Goal: Task Accomplishment & Management: Complete application form

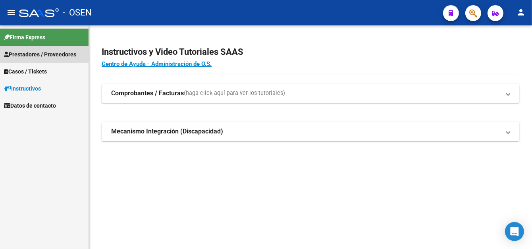
click at [40, 55] on span "Prestadores / Proveedores" at bounding box center [40, 54] width 72 height 9
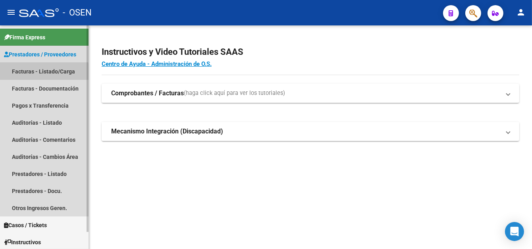
click at [44, 74] on link "Facturas - Listado/Carga" at bounding box center [44, 71] width 89 height 17
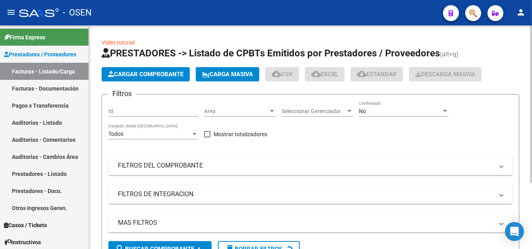
click at [124, 75] on span "Cargar Comprobante" at bounding box center [145, 74] width 75 height 7
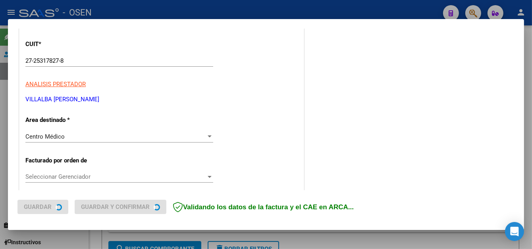
scroll to position [119, 0]
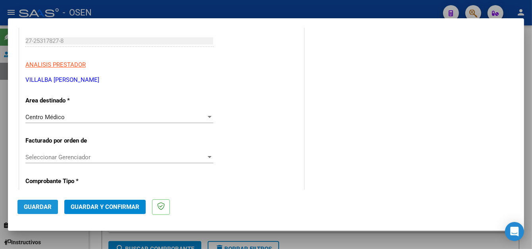
click at [46, 206] on span "Guardar" at bounding box center [38, 206] width 28 height 7
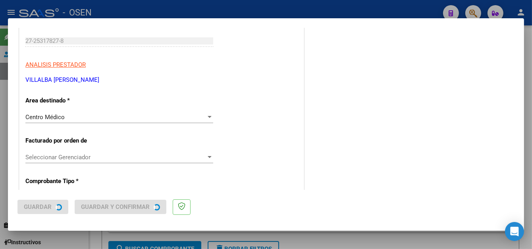
scroll to position [0, 0]
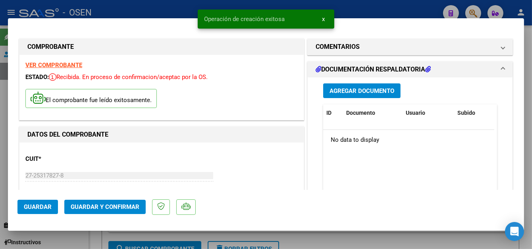
click at [154, 9] on div at bounding box center [266, 124] width 532 height 249
type input "$ 0,00"
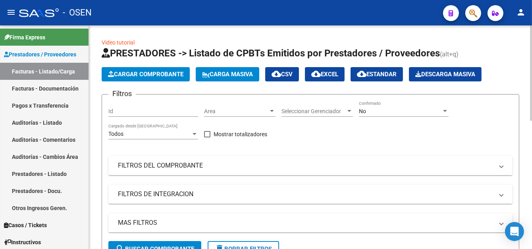
click at [114, 71] on span "Cargar Comprobante" at bounding box center [145, 74] width 75 height 7
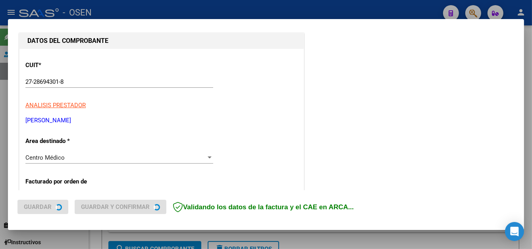
scroll to position [79, 0]
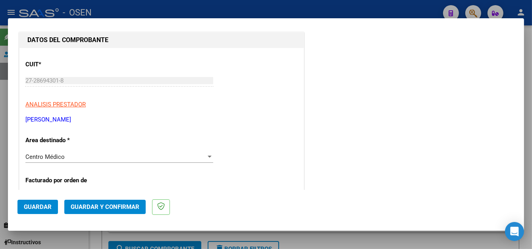
click at [51, 204] on button "Guardar" at bounding box center [37, 207] width 40 height 14
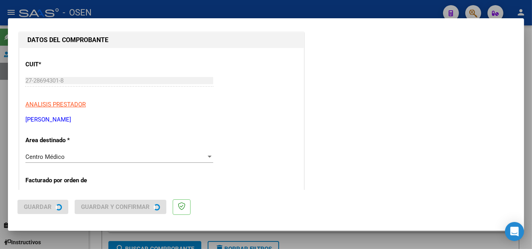
scroll to position [0, 0]
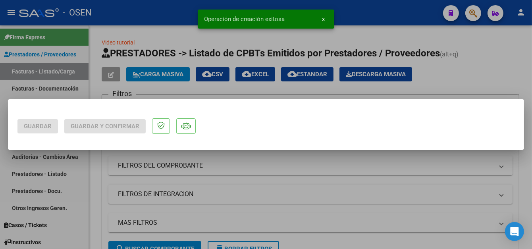
click at [144, 9] on div at bounding box center [266, 124] width 532 height 249
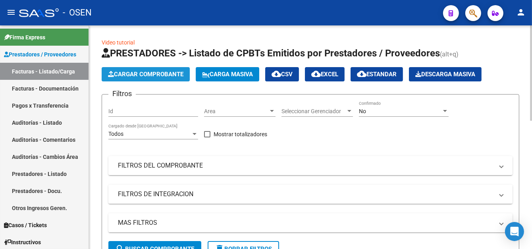
click at [156, 76] on span "Cargar Comprobante" at bounding box center [145, 74] width 75 height 7
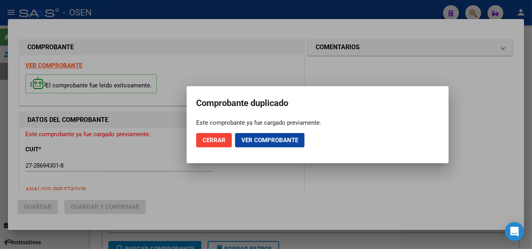
drag, startPoint x: 227, startPoint y: 141, endPoint x: 240, endPoint y: 54, distance: 87.9
click at [227, 140] on button "Cerrar" at bounding box center [214, 140] width 36 height 14
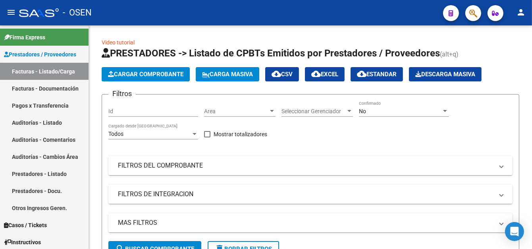
click at [247, 1] on mat-toolbar "menu - OSEN person" at bounding box center [266, 12] width 532 height 25
click at [139, 76] on span "Cargar Comprobante" at bounding box center [145, 74] width 75 height 7
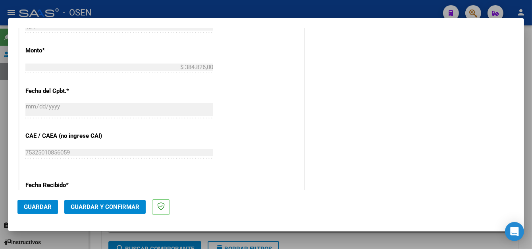
scroll to position [372, 0]
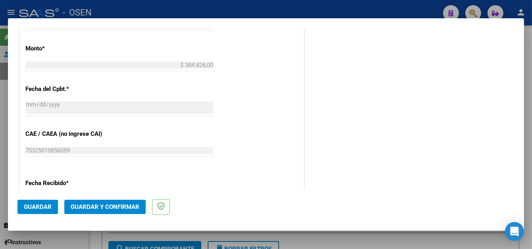
click at [33, 208] on span "Guardar" at bounding box center [38, 206] width 28 height 7
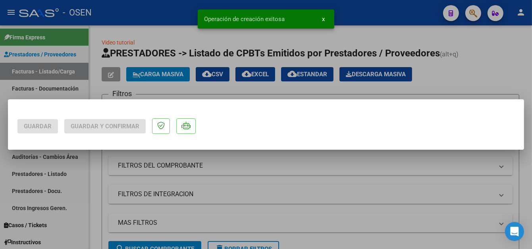
scroll to position [0, 0]
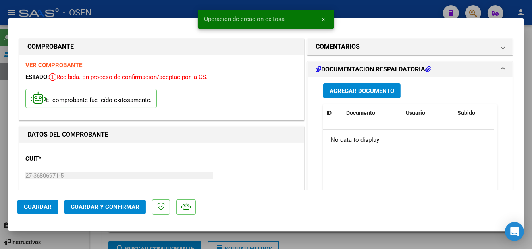
click at [247, 6] on div "Operación de creación exitosa x" at bounding box center [266, 19] width 156 height 38
click at [133, 4] on div at bounding box center [266, 124] width 532 height 249
type input "$ 0,00"
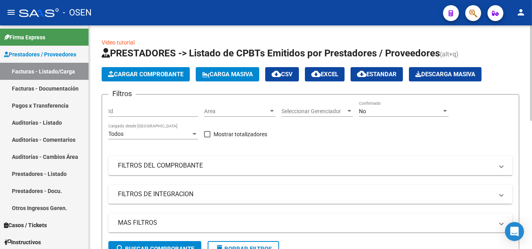
click at [180, 76] on button "Cargar Comprobante" at bounding box center [146, 74] width 88 height 14
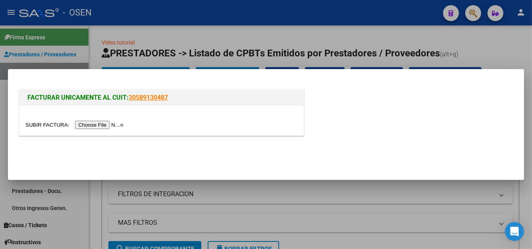
click at [265, 33] on div at bounding box center [266, 124] width 532 height 249
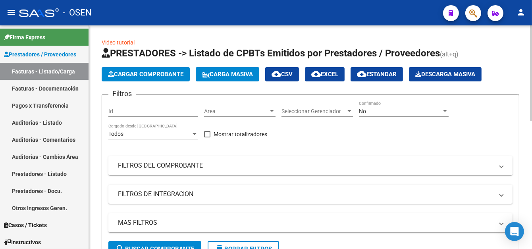
click at [125, 73] on span "Cargar Comprobante" at bounding box center [145, 74] width 75 height 7
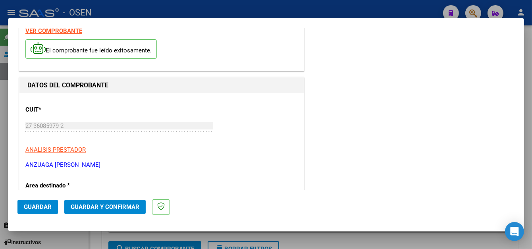
scroll to position [79, 0]
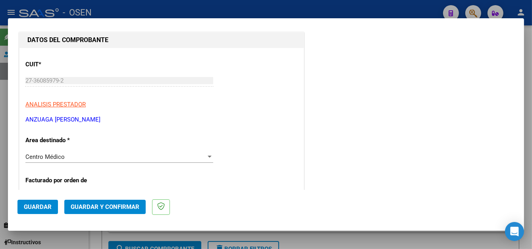
click at [44, 210] on button "Guardar" at bounding box center [37, 207] width 40 height 14
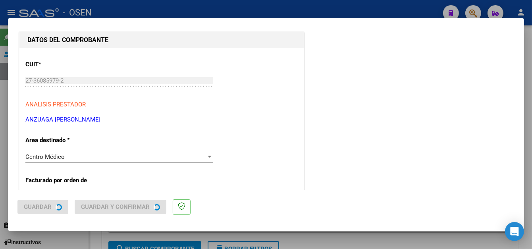
click at [208, 8] on div "COMPROBANTE VER COMPROBANTE El comprobante fue leído exitosamente. DATOS DEL CO…" at bounding box center [266, 124] width 532 height 249
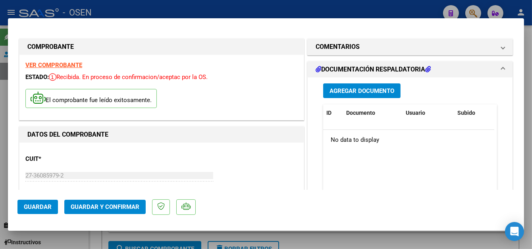
click at [167, 15] on div at bounding box center [266, 124] width 532 height 249
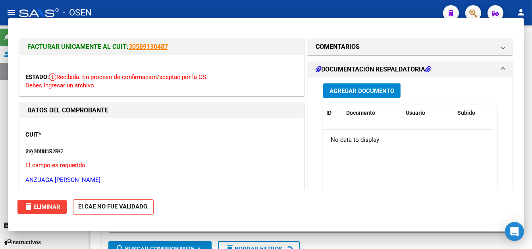
type input "$ 0,00"
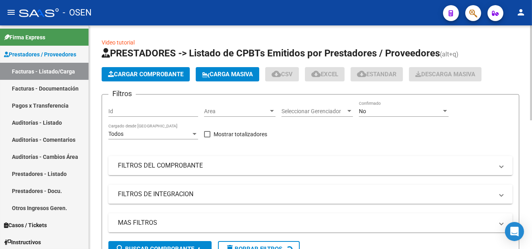
click at [133, 73] on span "Cargar Comprobante" at bounding box center [145, 74] width 75 height 7
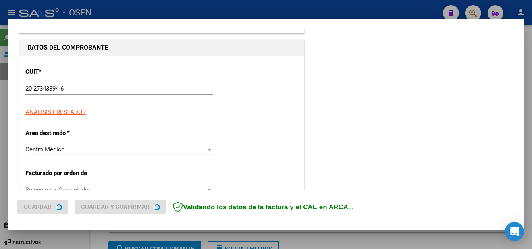
scroll to position [79, 0]
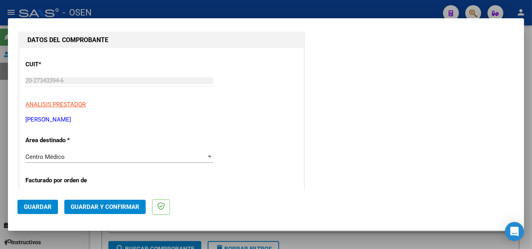
click at [40, 211] on button "Guardar" at bounding box center [37, 207] width 40 height 14
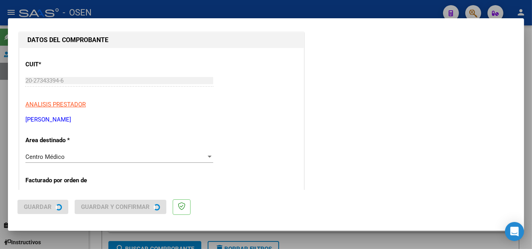
scroll to position [0, 0]
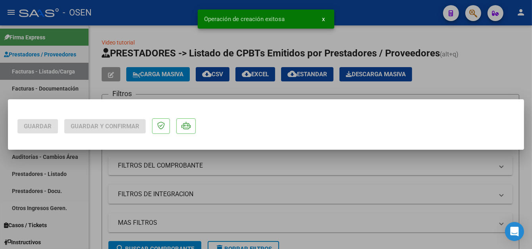
drag, startPoint x: 209, startPoint y: 25, endPoint x: 172, endPoint y: 2, distance: 43.9
click at [201, 8] on div "Operación de creación exitosa x" at bounding box center [266, 19] width 156 height 38
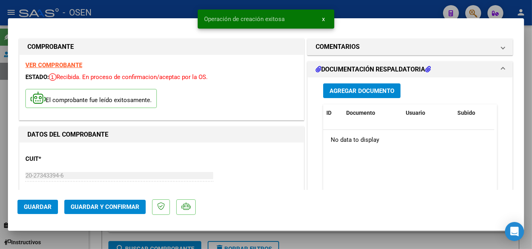
click at [96, 5] on div at bounding box center [266, 124] width 532 height 249
type input "$ 0,00"
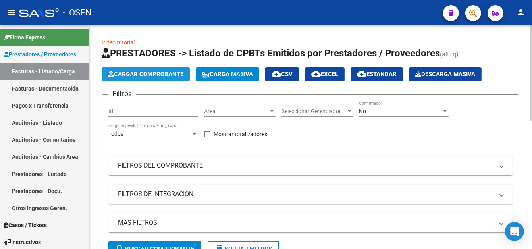
click at [166, 79] on button "Cargar Comprobante" at bounding box center [146, 74] width 88 height 14
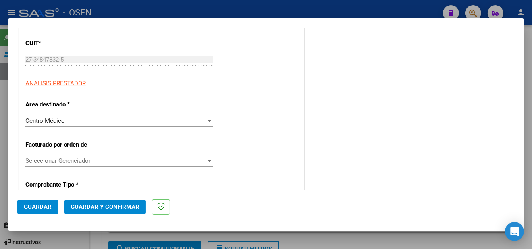
scroll to position [119, 0]
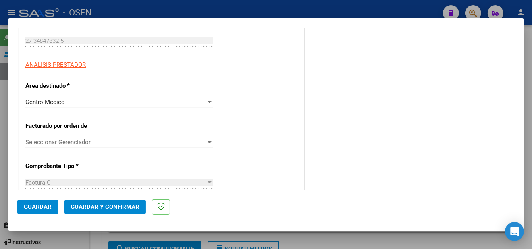
click at [35, 206] on span "Guardar" at bounding box center [38, 206] width 28 height 7
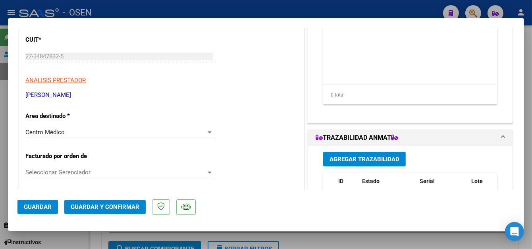
click at [148, 17] on div at bounding box center [266, 124] width 532 height 249
type input "$ 0,00"
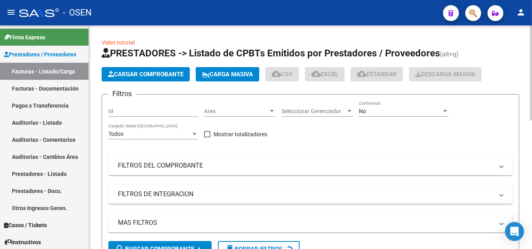
drag, startPoint x: 149, startPoint y: 11, endPoint x: 168, endPoint y: 50, distance: 43.7
click at [151, 13] on div "- OSEN" at bounding box center [228, 12] width 418 height 17
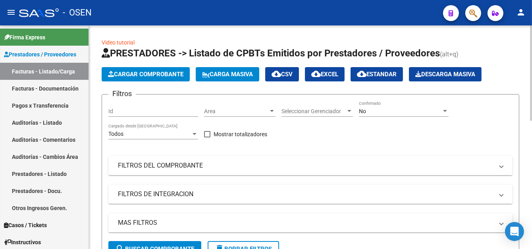
click at [127, 71] on span "Cargar Comprobante" at bounding box center [145, 74] width 75 height 7
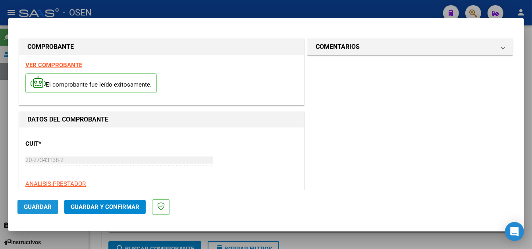
drag, startPoint x: 42, startPoint y: 204, endPoint x: 117, endPoint y: 51, distance: 169.6
click at [42, 201] on button "Guardar" at bounding box center [37, 207] width 40 height 14
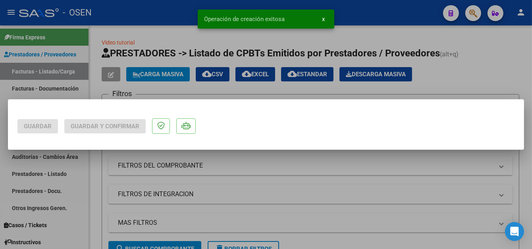
click at [142, 10] on div at bounding box center [266, 124] width 532 height 249
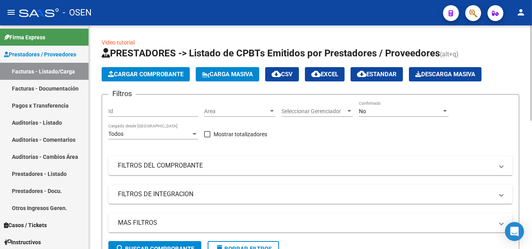
click at [292, 133] on div "Filtros Id Area Area Seleccionar Gerenciador Seleccionar Gerenciador No Confirm…" at bounding box center [310, 171] width 404 height 140
click at [174, 73] on span "Cargar Comprobante" at bounding box center [145, 74] width 75 height 7
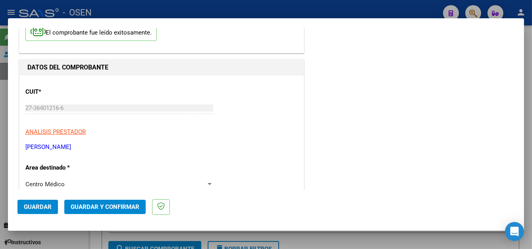
scroll to position [119, 0]
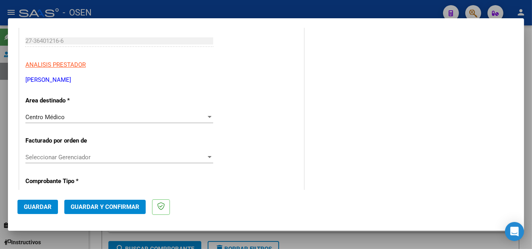
drag, startPoint x: 34, startPoint y: 218, endPoint x: 33, endPoint y: 207, distance: 10.3
click at [33, 214] on mat-dialog-actions "Guardar Guardar y Confirmar" at bounding box center [265, 205] width 497 height 31
drag, startPoint x: 33, startPoint y: 207, endPoint x: 143, endPoint y: 45, distance: 195.9
click at [34, 206] on span "Guardar" at bounding box center [38, 206] width 28 height 7
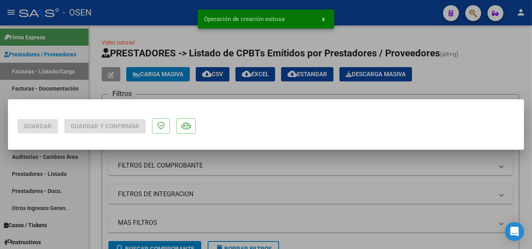
scroll to position [0, 0]
click at [152, 8] on div at bounding box center [266, 124] width 532 height 249
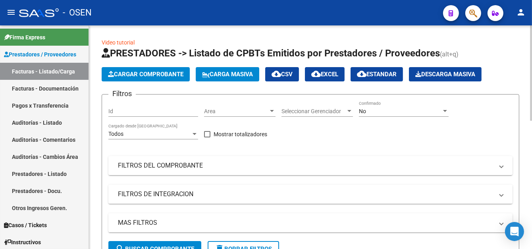
click at [162, 76] on span "Cargar Comprobante" at bounding box center [145, 74] width 75 height 7
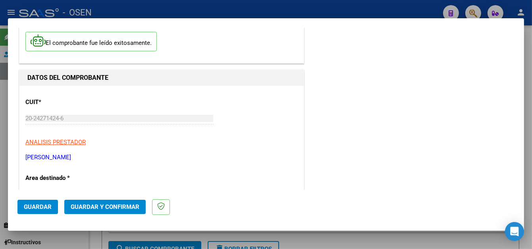
scroll to position [79, 0]
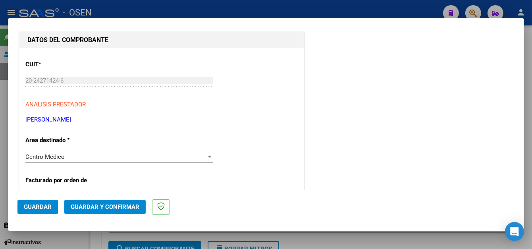
click at [40, 204] on span "Guardar" at bounding box center [38, 206] width 28 height 7
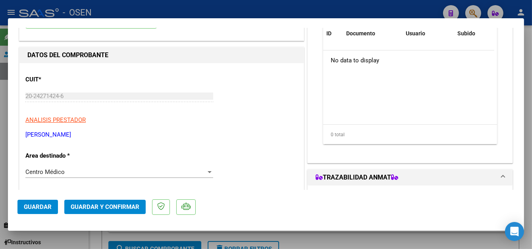
scroll to position [119, 0]
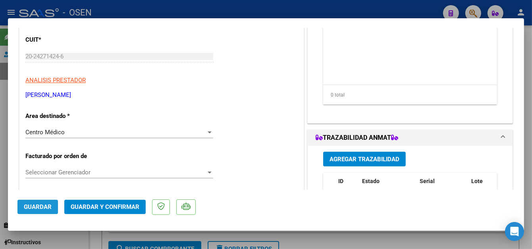
drag, startPoint x: 49, startPoint y: 203, endPoint x: 131, endPoint y: 40, distance: 182.4
click at [48, 202] on button "Guardar" at bounding box center [37, 207] width 40 height 14
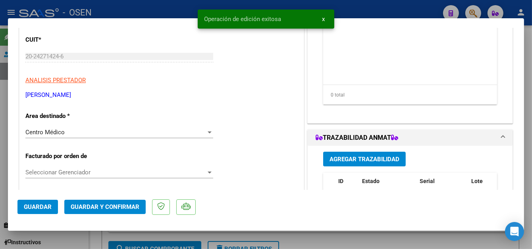
click at [165, 6] on div at bounding box center [266, 124] width 532 height 249
type input "$ 0,00"
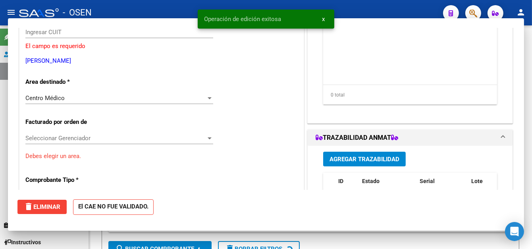
scroll to position [95, 0]
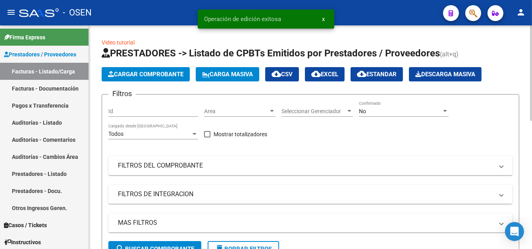
drag, startPoint x: 139, startPoint y: 83, endPoint x: 140, endPoint y: 79, distance: 4.0
click at [139, 82] on app-list-header "PRESTADORES -> Listado de CPBTs Emitidos por Prestadores / Proveedores (alt+q) …" at bounding box center [311, 155] width 418 height 217
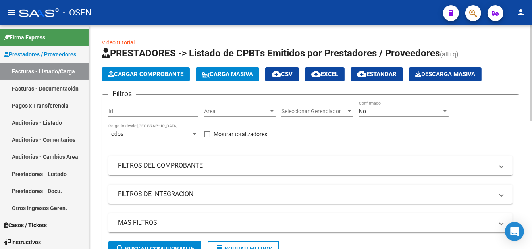
click at [141, 77] on button "Cargar Comprobante" at bounding box center [146, 74] width 88 height 14
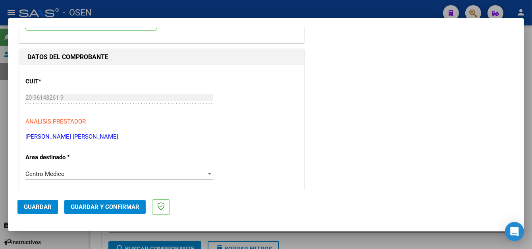
scroll to position [79, 0]
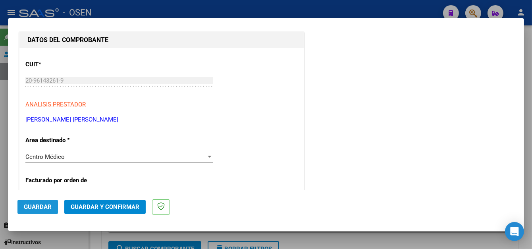
drag, startPoint x: 38, startPoint y: 208, endPoint x: 198, endPoint y: 21, distance: 246.1
click at [38, 208] on span "Guardar" at bounding box center [38, 206] width 28 height 7
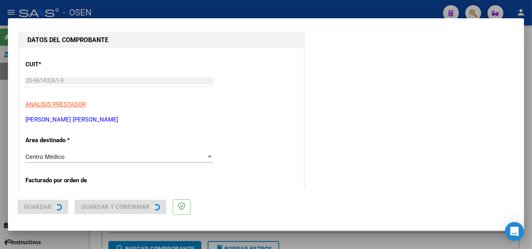
click at [213, 10] on div at bounding box center [266, 124] width 532 height 249
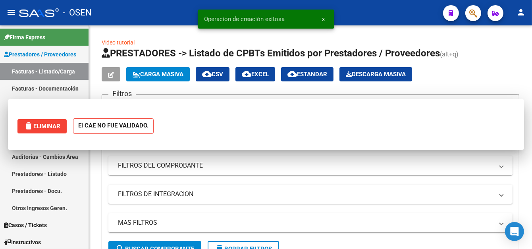
scroll to position [0, 0]
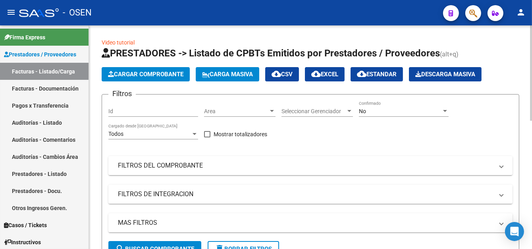
click at [132, 74] on span "Cargar Comprobante" at bounding box center [145, 74] width 75 height 7
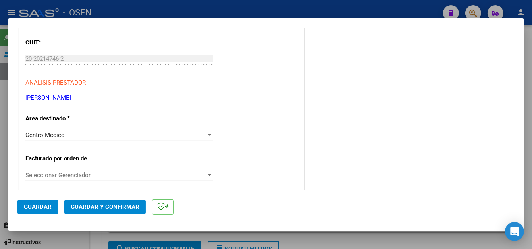
scroll to position [119, 0]
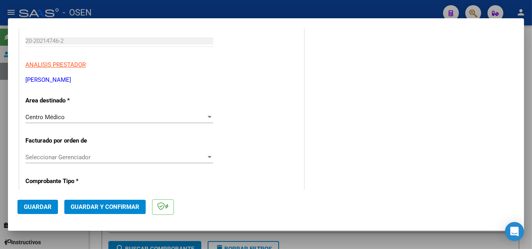
click at [38, 200] on mat-dialog-actions "Guardar Guardar y Confirmar" at bounding box center [265, 205] width 497 height 31
click at [38, 204] on span "Guardar" at bounding box center [38, 206] width 28 height 7
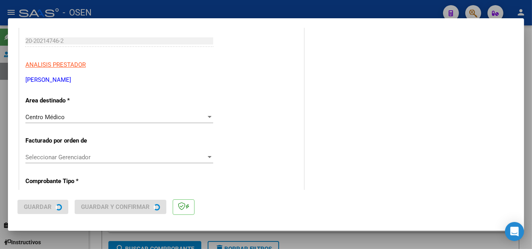
scroll to position [0, 0]
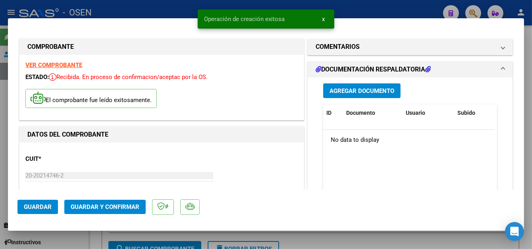
click at [127, 9] on div at bounding box center [266, 124] width 532 height 249
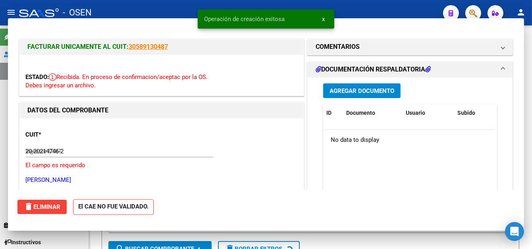
type input "$ 0,00"
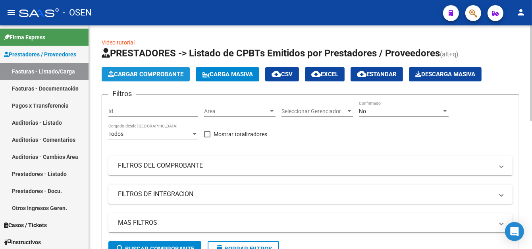
click at [131, 68] on button "Cargar Comprobante" at bounding box center [146, 74] width 88 height 14
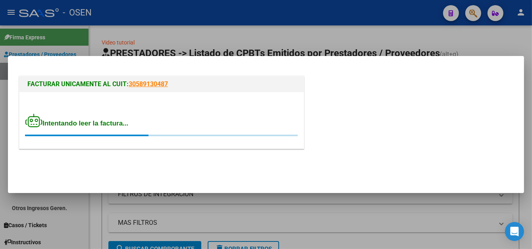
click at [114, 125] on span "Intentando leer la factura..." at bounding box center [76, 124] width 103 height 8
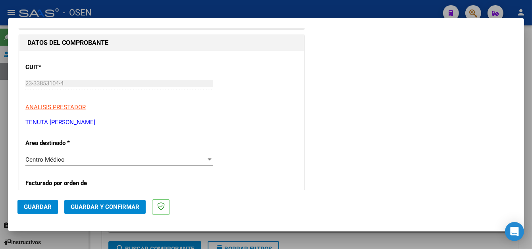
scroll to position [79, 0]
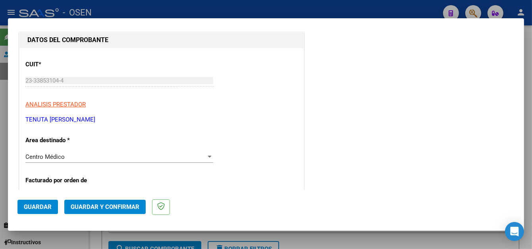
drag, startPoint x: 35, startPoint y: 203, endPoint x: 39, endPoint y: 189, distance: 15.4
click at [35, 203] on span "Guardar" at bounding box center [38, 206] width 28 height 7
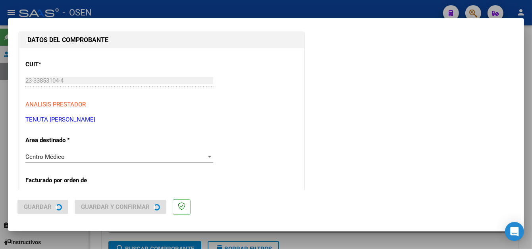
click at [156, 2] on div at bounding box center [266, 124] width 532 height 249
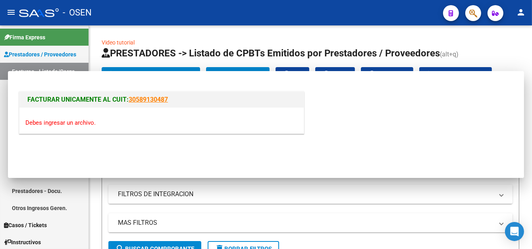
scroll to position [0, 0]
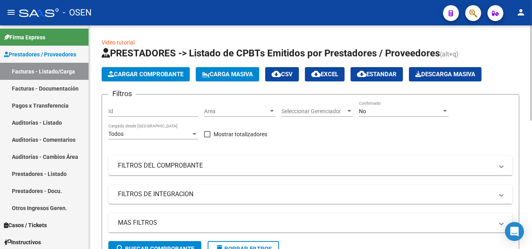
click at [117, 71] on span "Cargar Comprobante" at bounding box center [145, 74] width 75 height 7
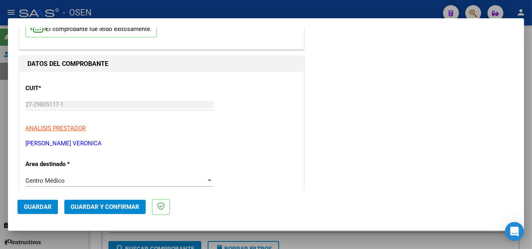
scroll to position [119, 0]
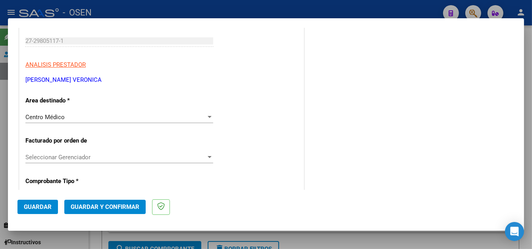
click at [37, 205] on span "Guardar" at bounding box center [38, 206] width 28 height 7
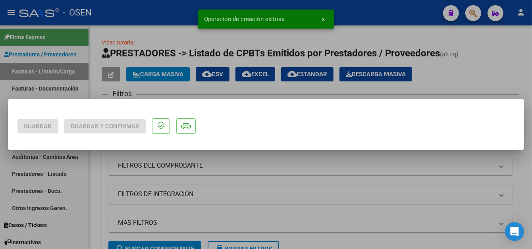
scroll to position [0, 0]
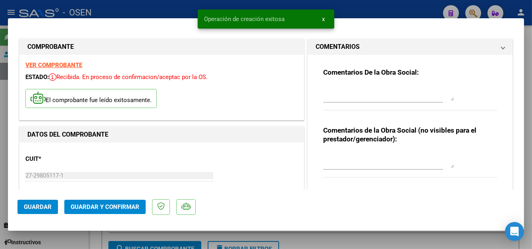
click at [253, 8] on div "Operación de creación exitosa x" at bounding box center [266, 19] width 156 height 38
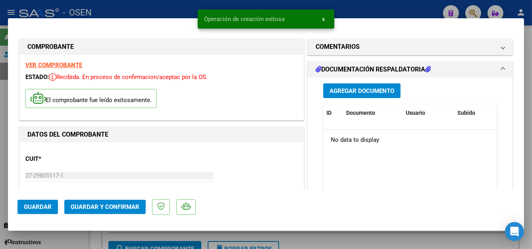
click at [261, 1] on div "Operación de creación exitosa x" at bounding box center [266, 19] width 156 height 38
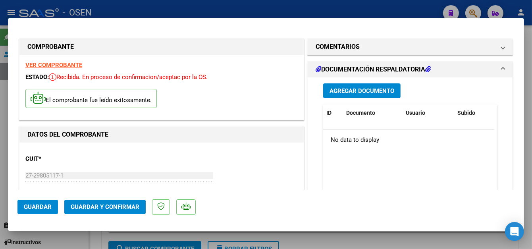
scroll to position [119, 0]
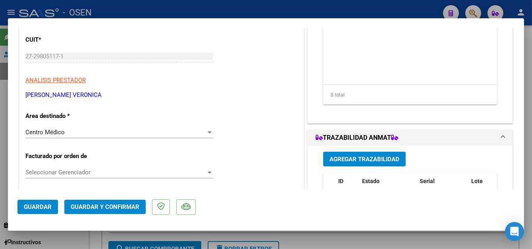
click at [41, 208] on span "Guardar" at bounding box center [38, 206] width 28 height 7
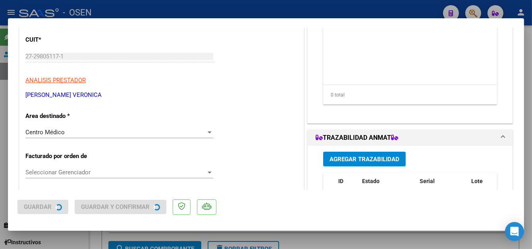
drag, startPoint x: 155, startPoint y: 10, endPoint x: 151, endPoint y: 8, distance: 4.1
click at [154, 10] on div at bounding box center [266, 124] width 532 height 249
type input "$ 0,00"
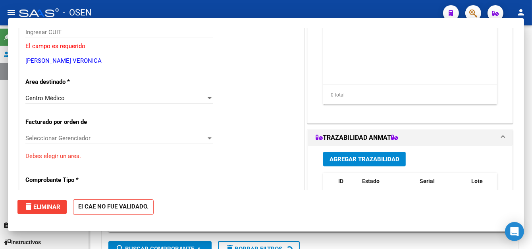
scroll to position [95, 0]
